Goal: Answer question/provide support

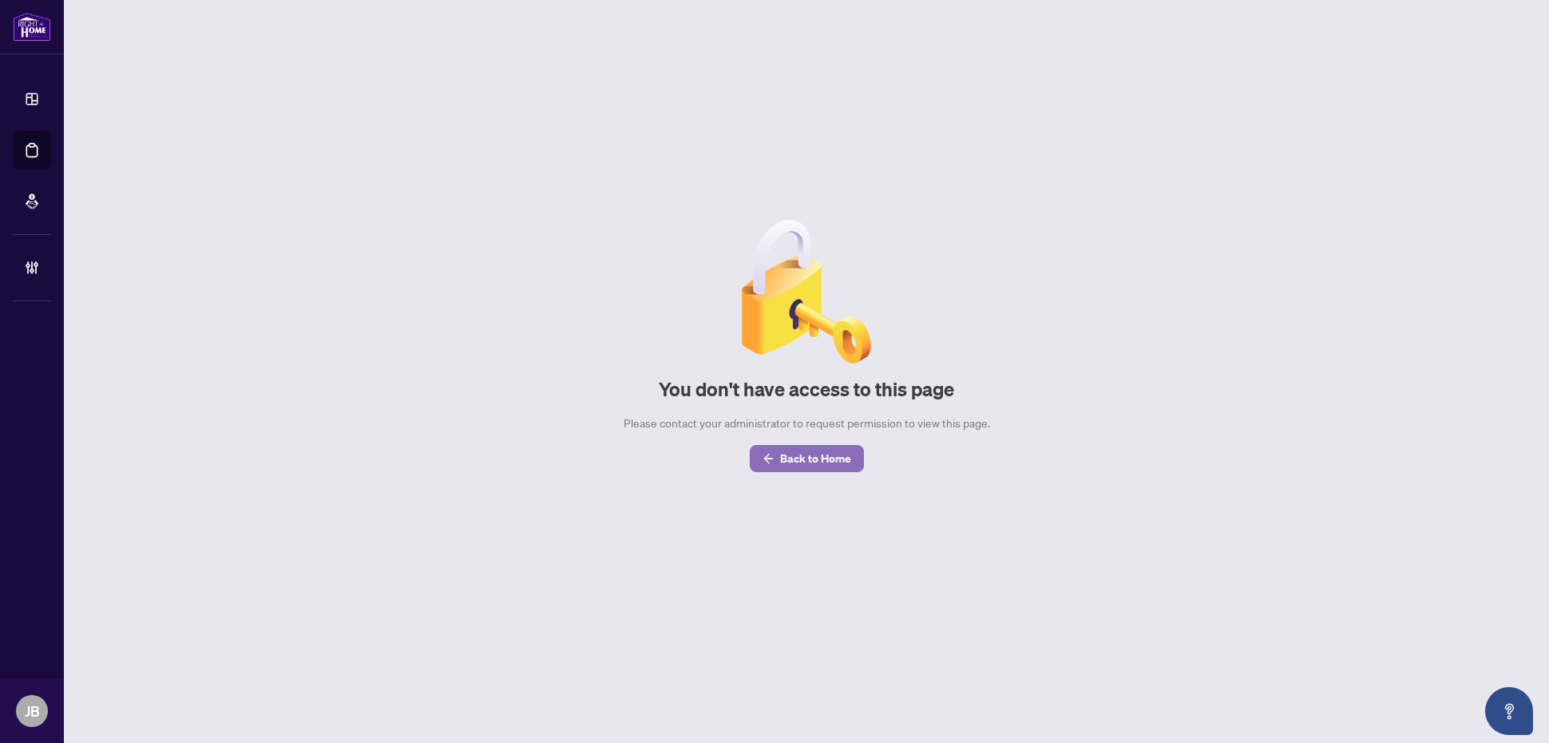
click at [834, 455] on span "Back to Home" at bounding box center [815, 459] width 71 height 26
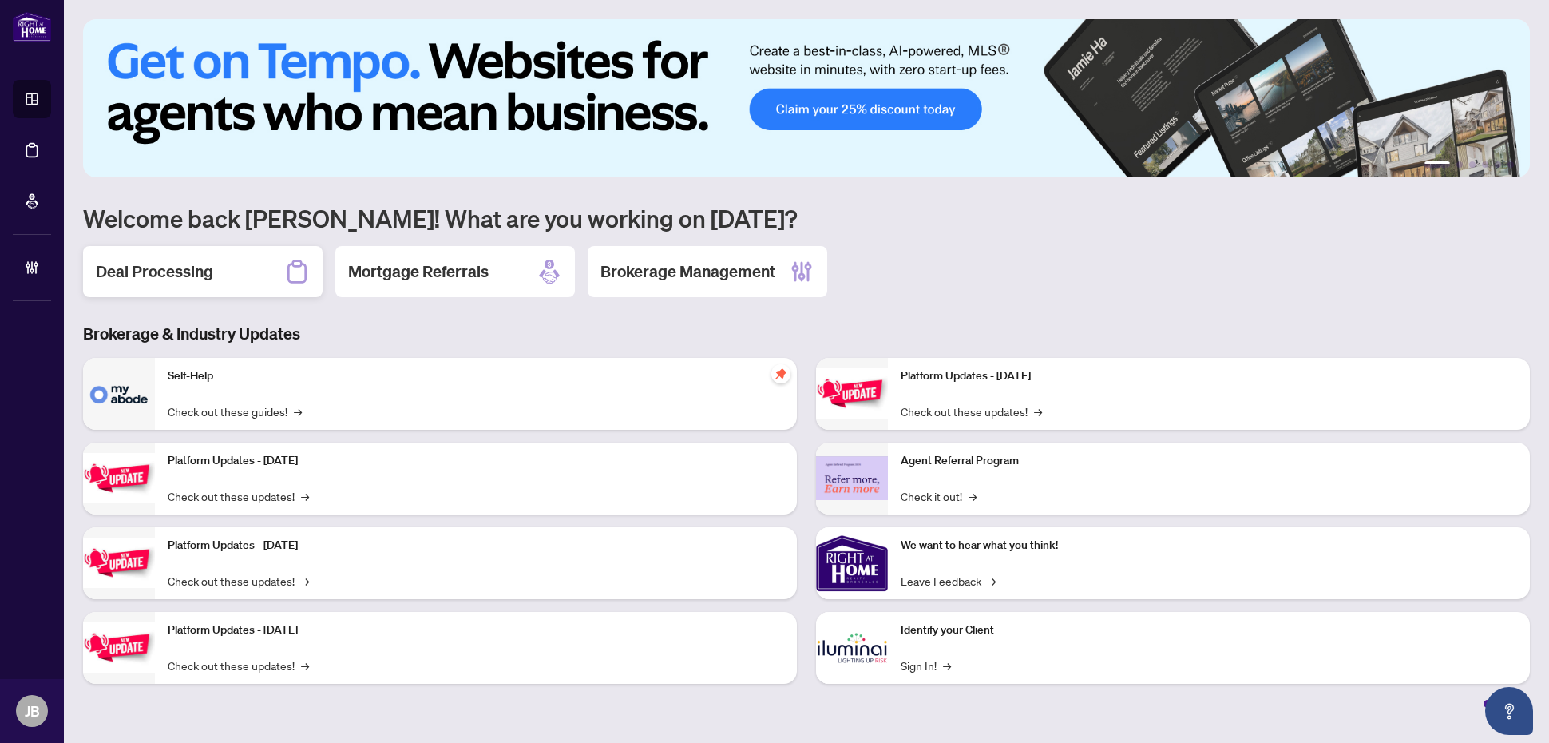
click at [261, 270] on div "Deal Processing" at bounding box center [203, 271] width 240 height 51
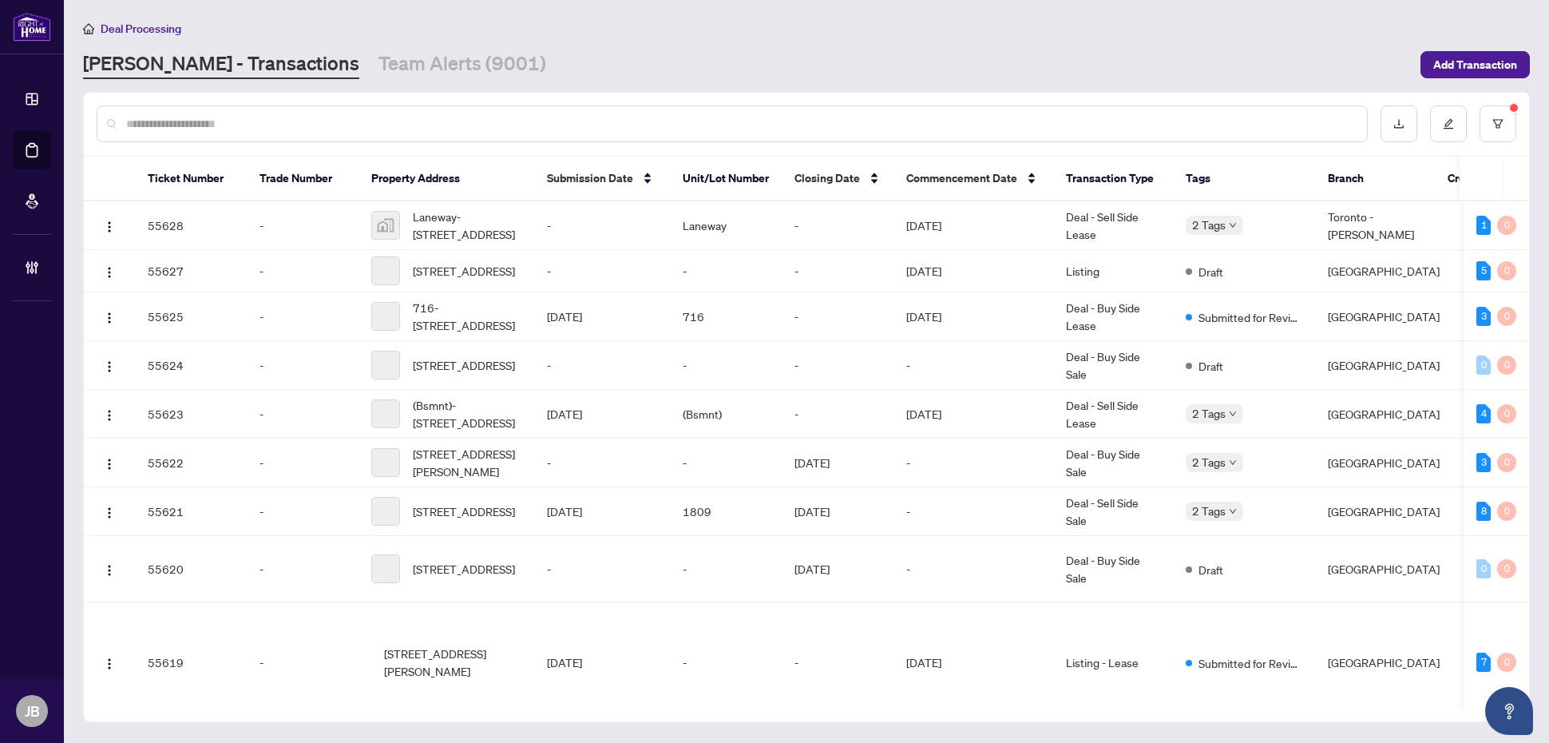
click at [1116, 122] on input "text" at bounding box center [740, 124] width 1228 height 18
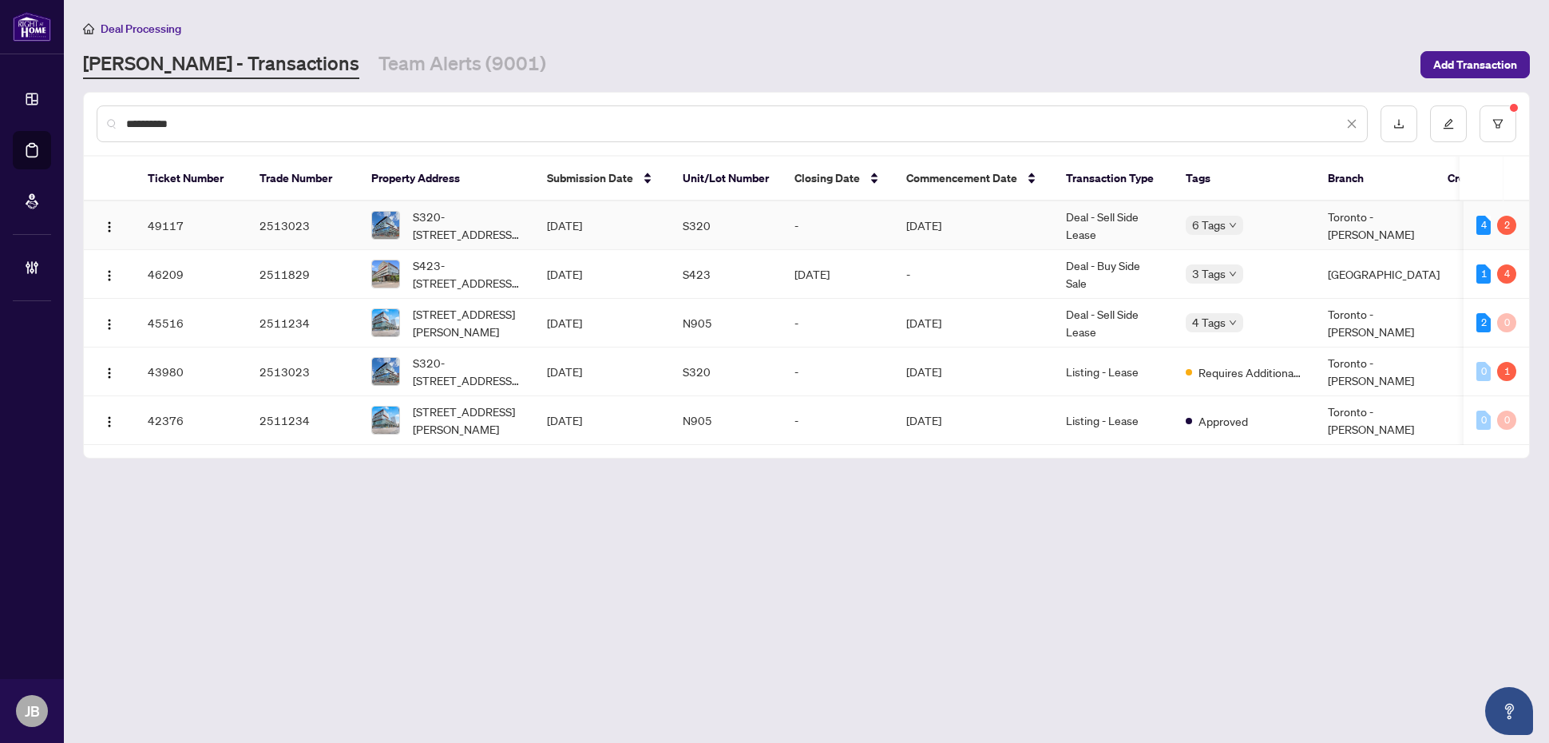
type input "**********"
click at [952, 224] on td "[DATE]" at bounding box center [974, 225] width 160 height 49
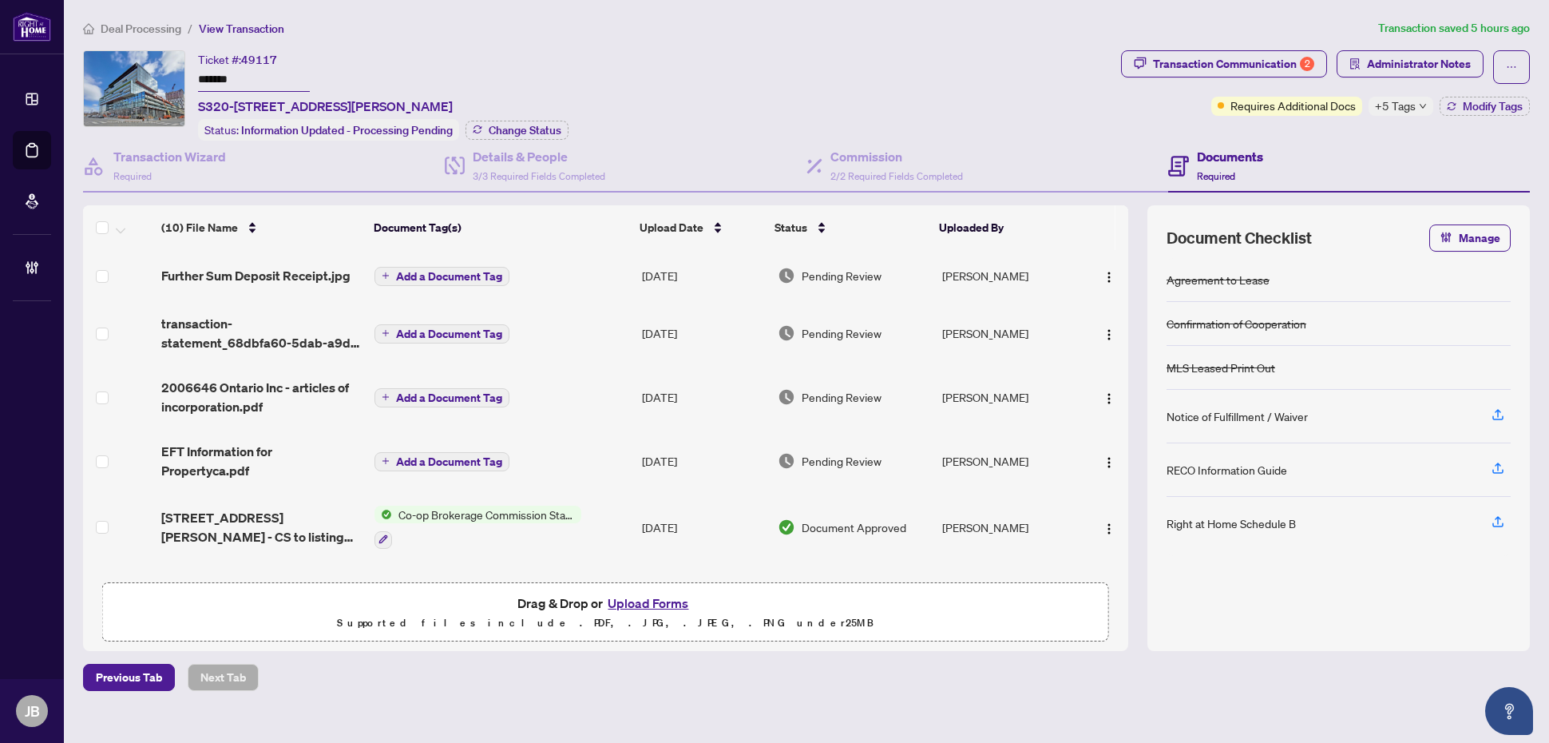
click at [823, 268] on span "Pending Review" at bounding box center [842, 276] width 80 height 18
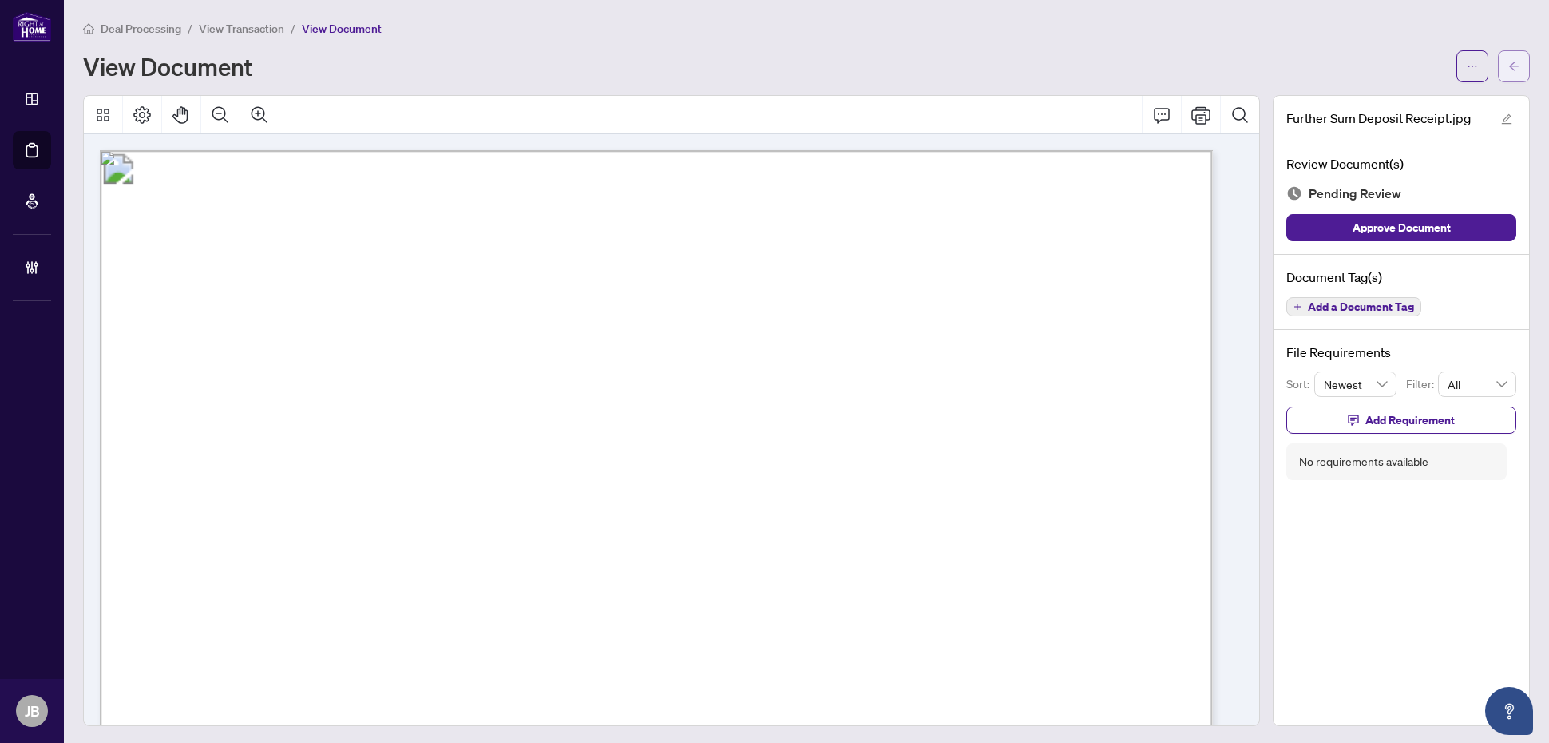
click at [1508, 65] on icon "arrow-left" at bounding box center [1513, 66] width 11 height 11
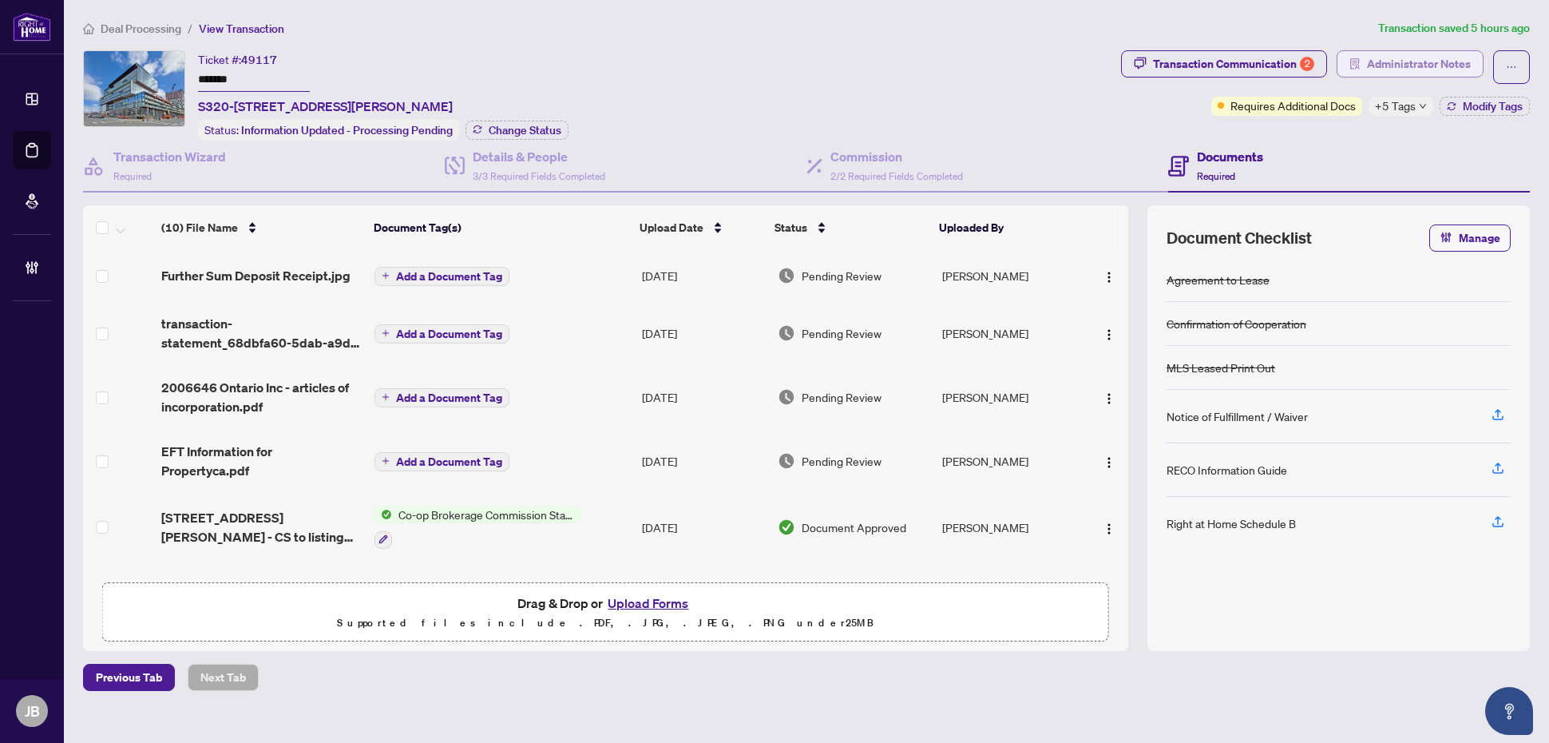
click at [1454, 57] on span "Administrator Notes" at bounding box center [1419, 64] width 104 height 26
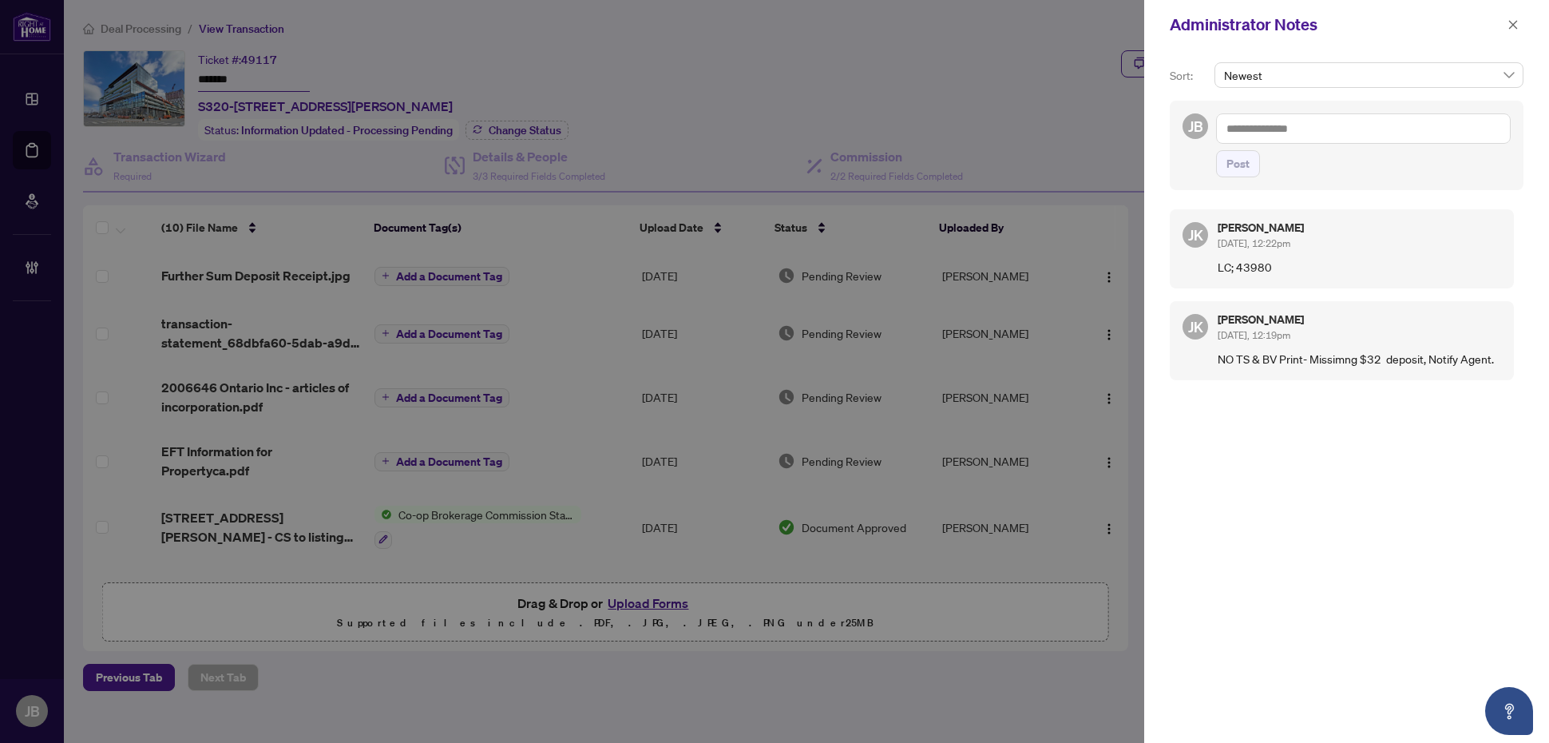
click at [1367, 125] on textarea at bounding box center [1363, 128] width 295 height 30
click at [1372, 136] on b "Accountin" at bounding box center [1397, 139] width 51 height 14
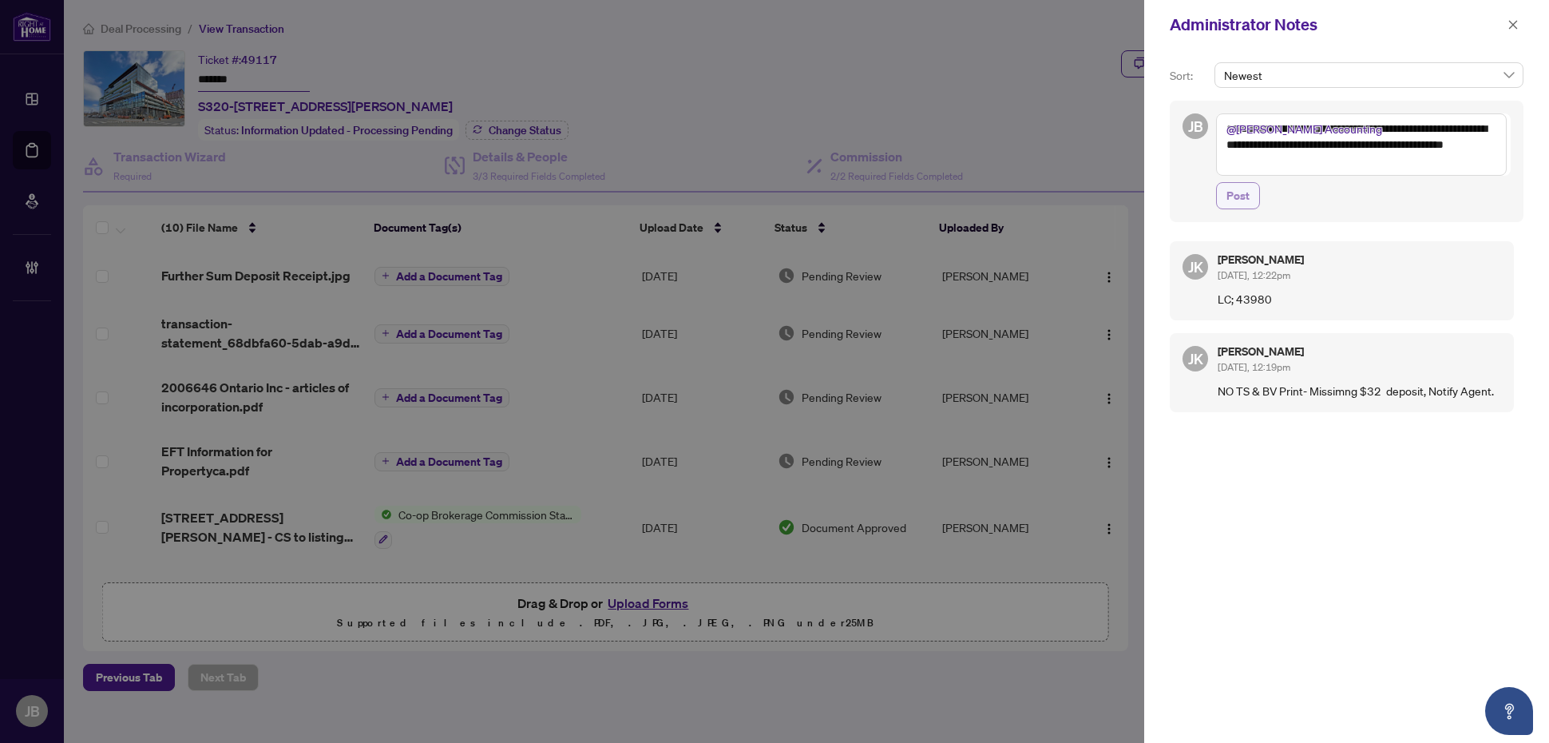
type textarea "**********"
click at [1247, 208] on span "Post" at bounding box center [1238, 196] width 23 height 26
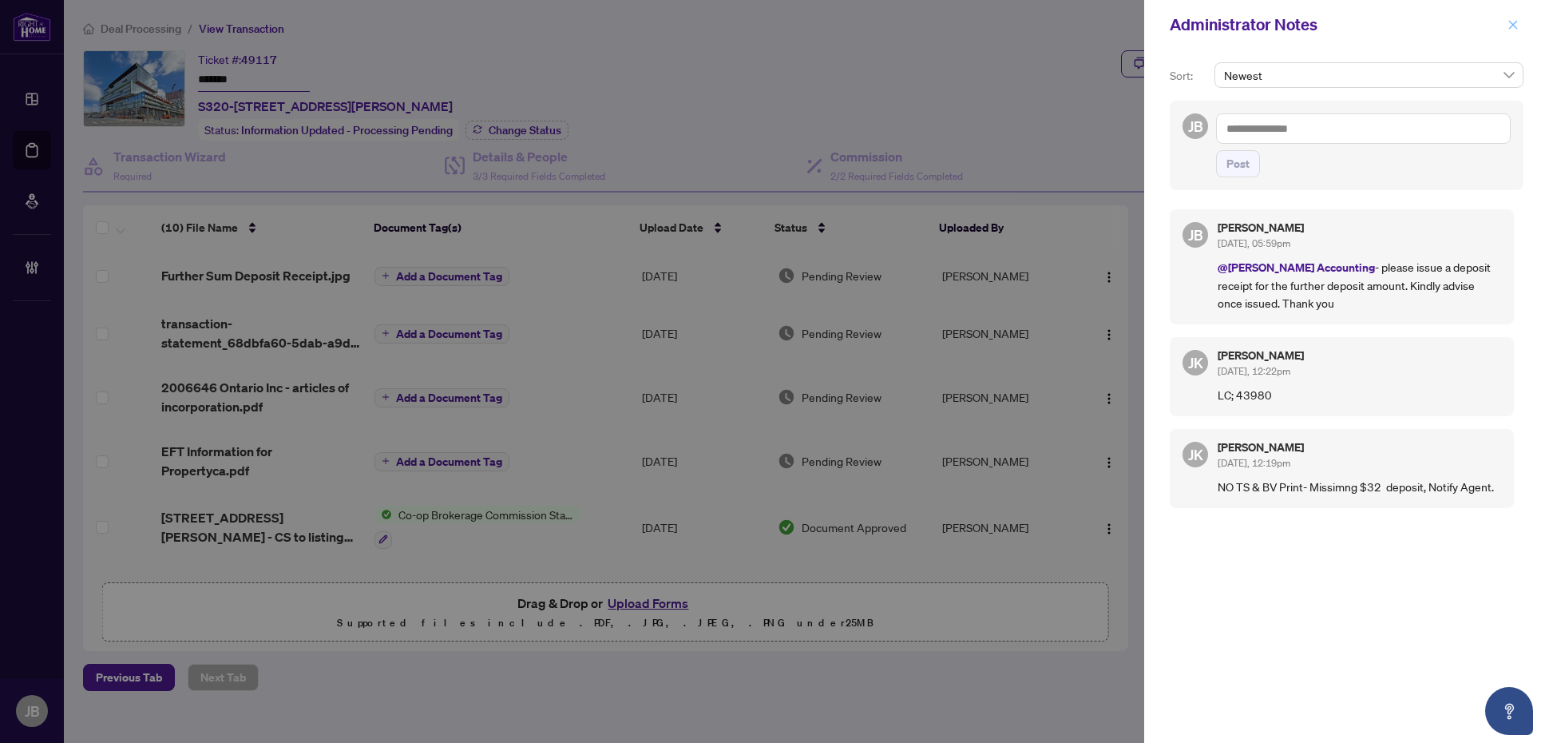
click at [1513, 21] on icon "close" at bounding box center [1513, 24] width 11 height 11
